Goal: Find specific page/section: Find specific page/section

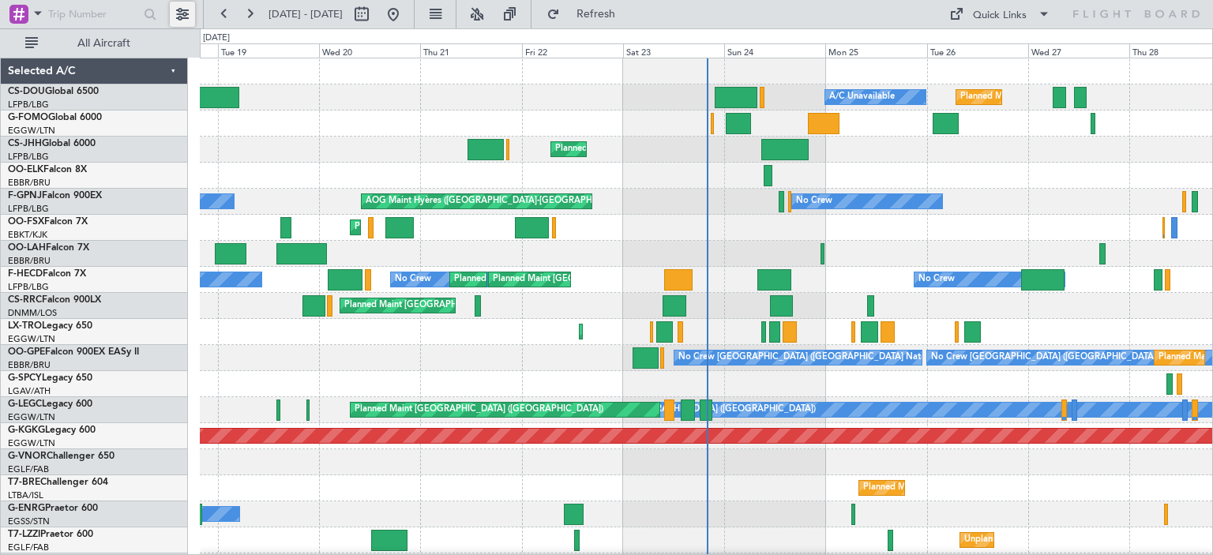
click at [183, 12] on button at bounding box center [182, 14] width 25 height 25
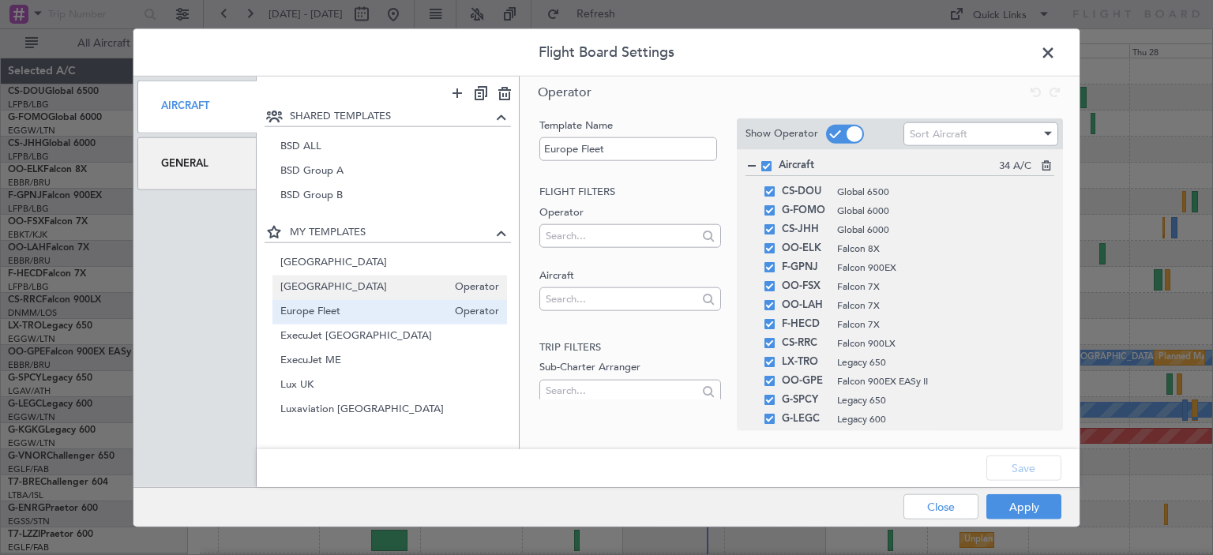
click at [298, 284] on span "[GEOGRAPHIC_DATA]" at bounding box center [363, 288] width 167 height 17
type input "[GEOGRAPHIC_DATA]"
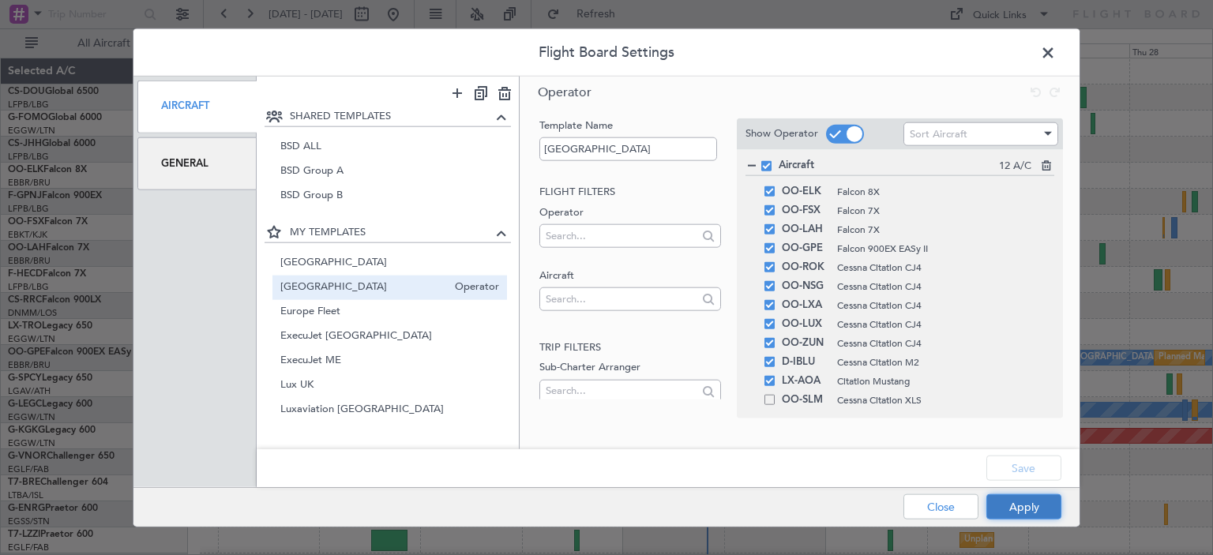
click at [1039, 508] on button "Apply" at bounding box center [1023, 506] width 75 height 25
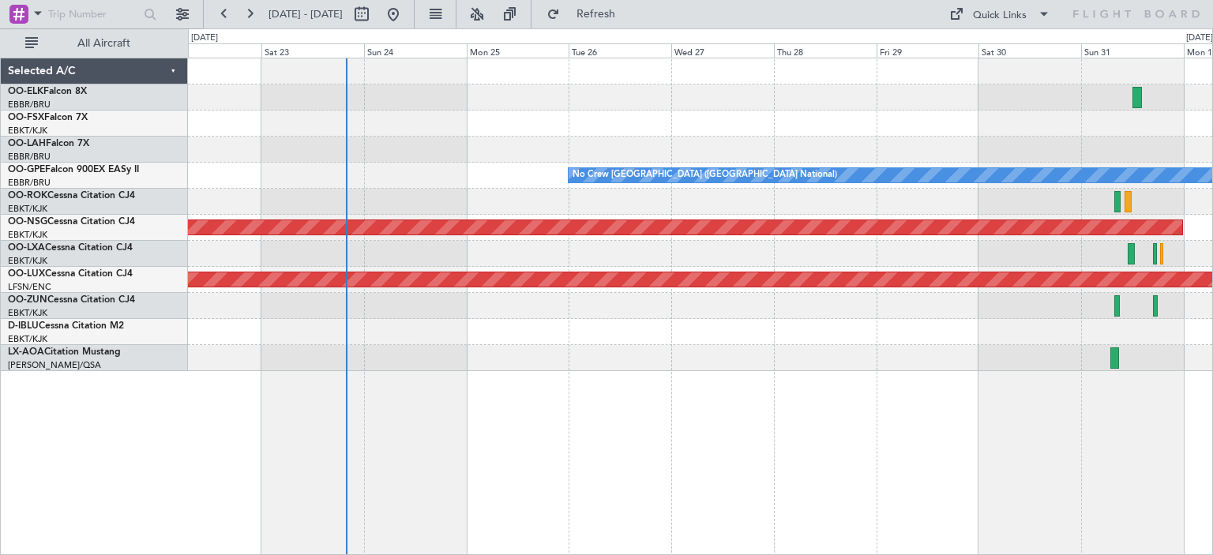
click at [481, 327] on div "No Crew [GEOGRAPHIC_DATA] ([GEOGRAPHIC_DATA] National)" at bounding box center [700, 332] width 1024 height 26
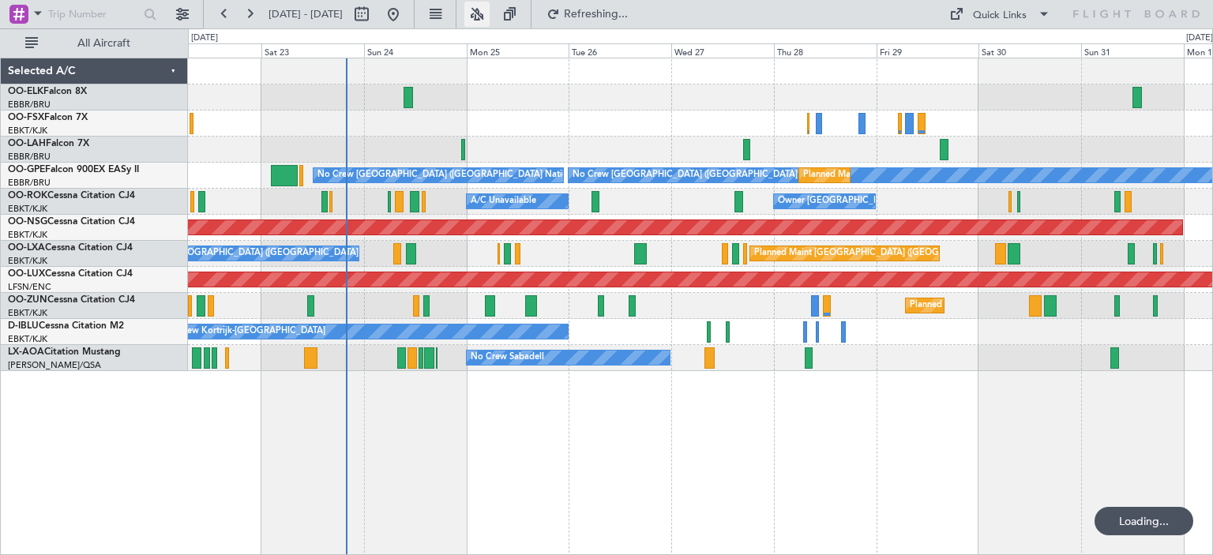
click at [490, 18] on button at bounding box center [476, 14] width 25 height 25
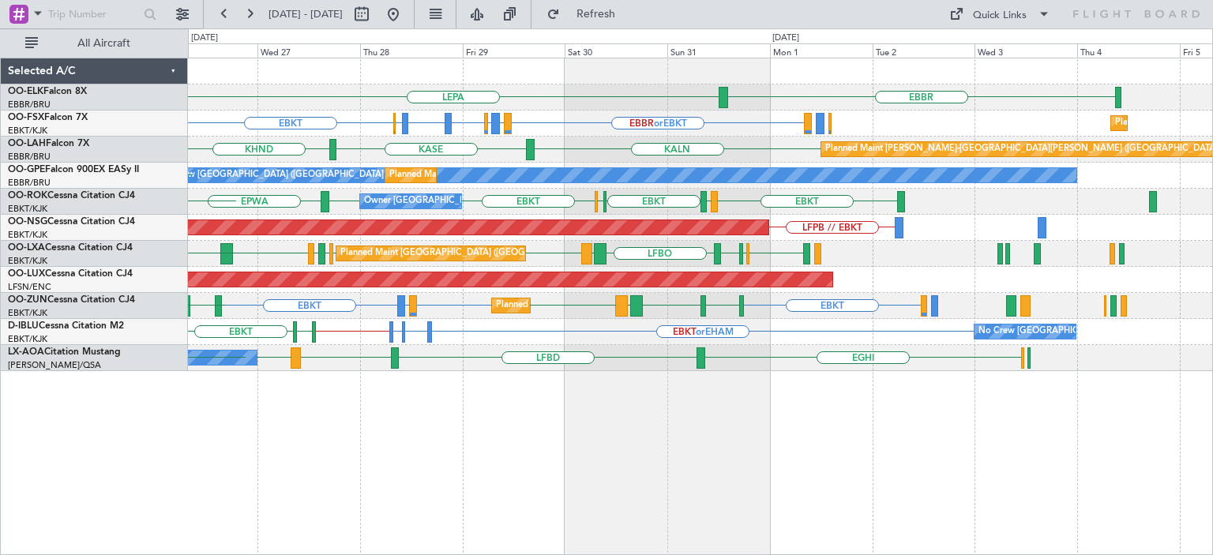
click at [329, 216] on div "EBBR LEPA [GEOGRAPHIC_DATA] EBBR or EBKT EBKT LIRZ or EBKT EBBR or EBKT EBBR or…" at bounding box center [700, 214] width 1024 height 313
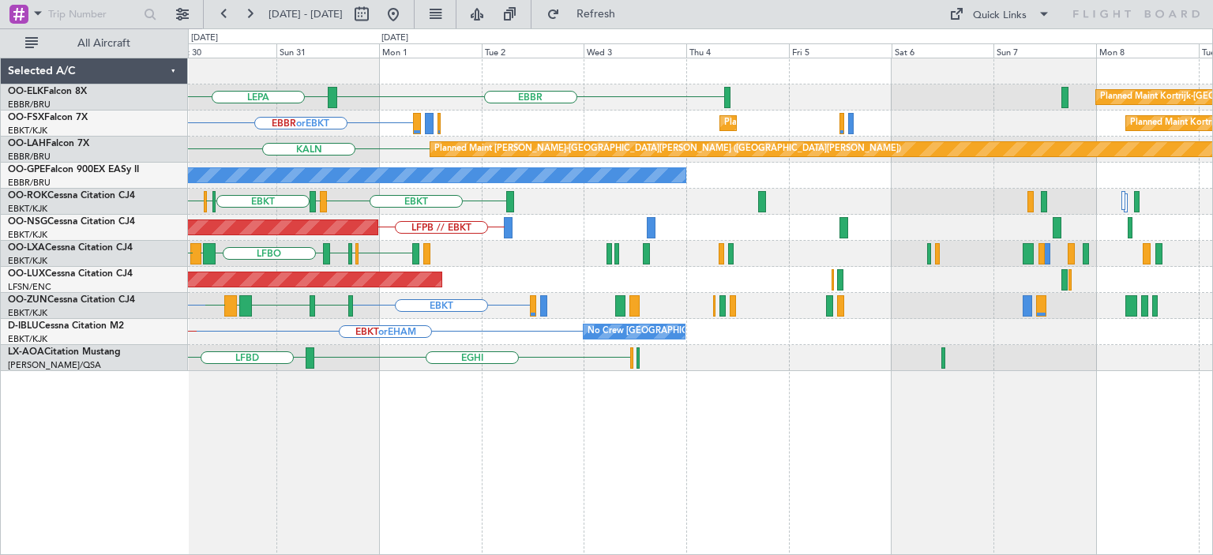
click at [425, 235] on div "LFPB // EBKT Planned Maint [GEOGRAPHIC_DATA] ([GEOGRAPHIC_DATA])" at bounding box center [700, 228] width 1024 height 26
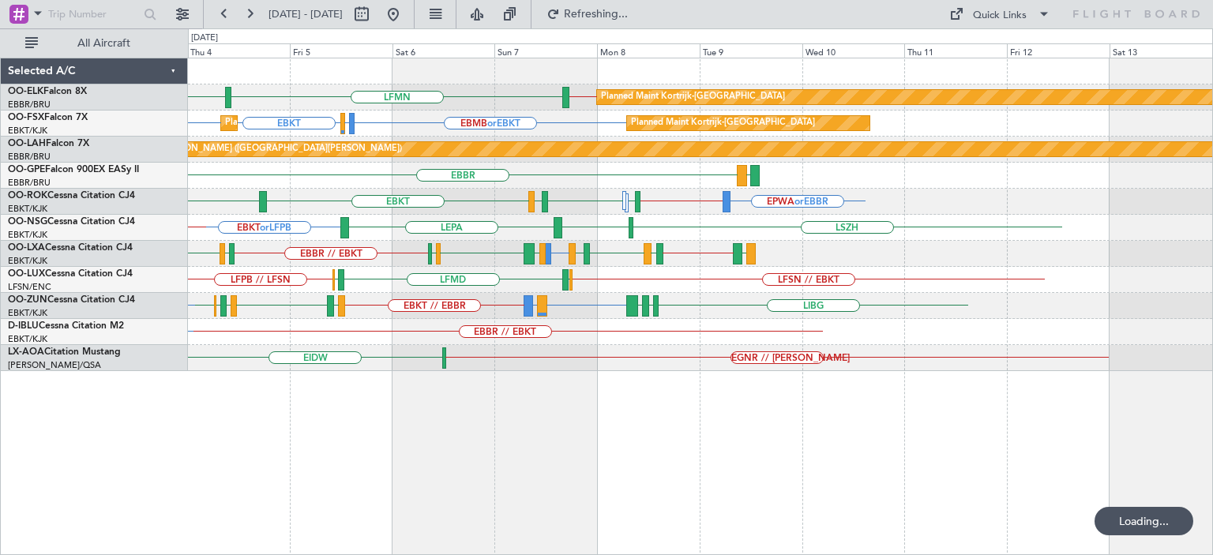
click at [334, 275] on div "Planned Maint Kortrijk-[GEOGRAPHIC_DATA] LFMN [GEOGRAPHIC_DATA] EBBR // EBKT Pl…" at bounding box center [700, 214] width 1024 height 313
